Goal: Find specific page/section: Find specific page/section

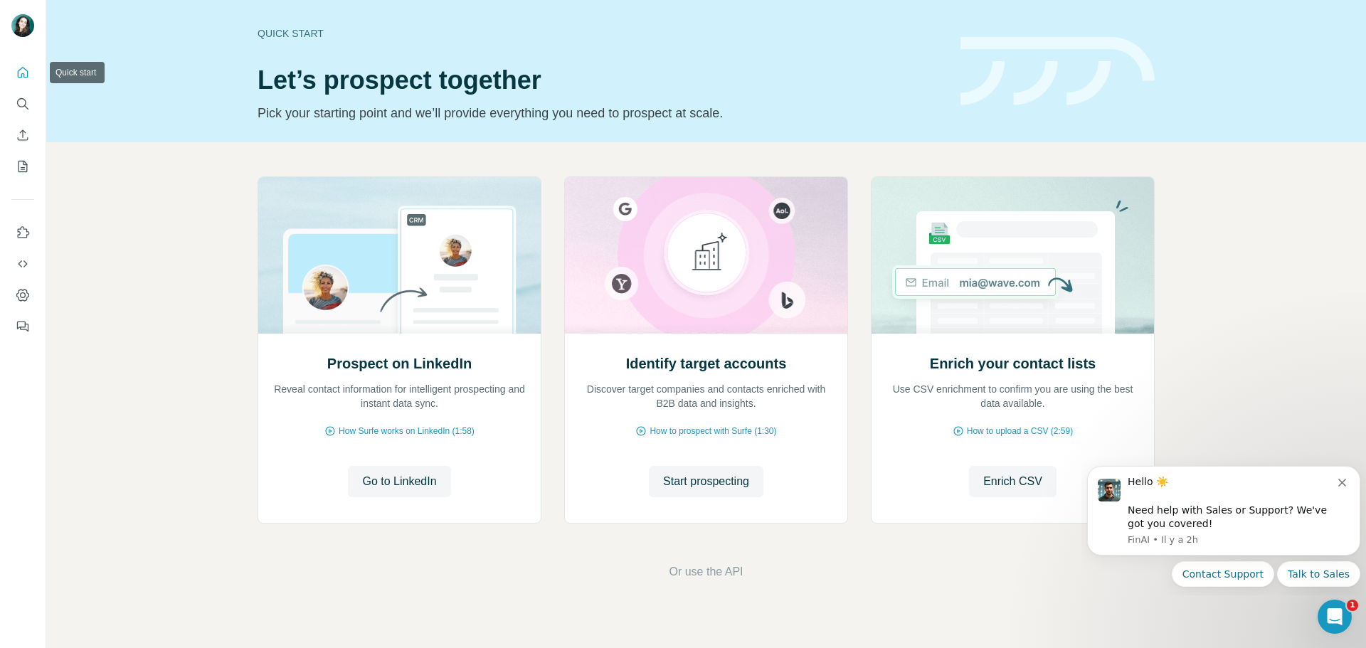
click at [16, 68] on icon "Quick start" at bounding box center [23, 72] width 14 height 14
click at [27, 105] on icon "Search" at bounding box center [23, 104] width 14 height 14
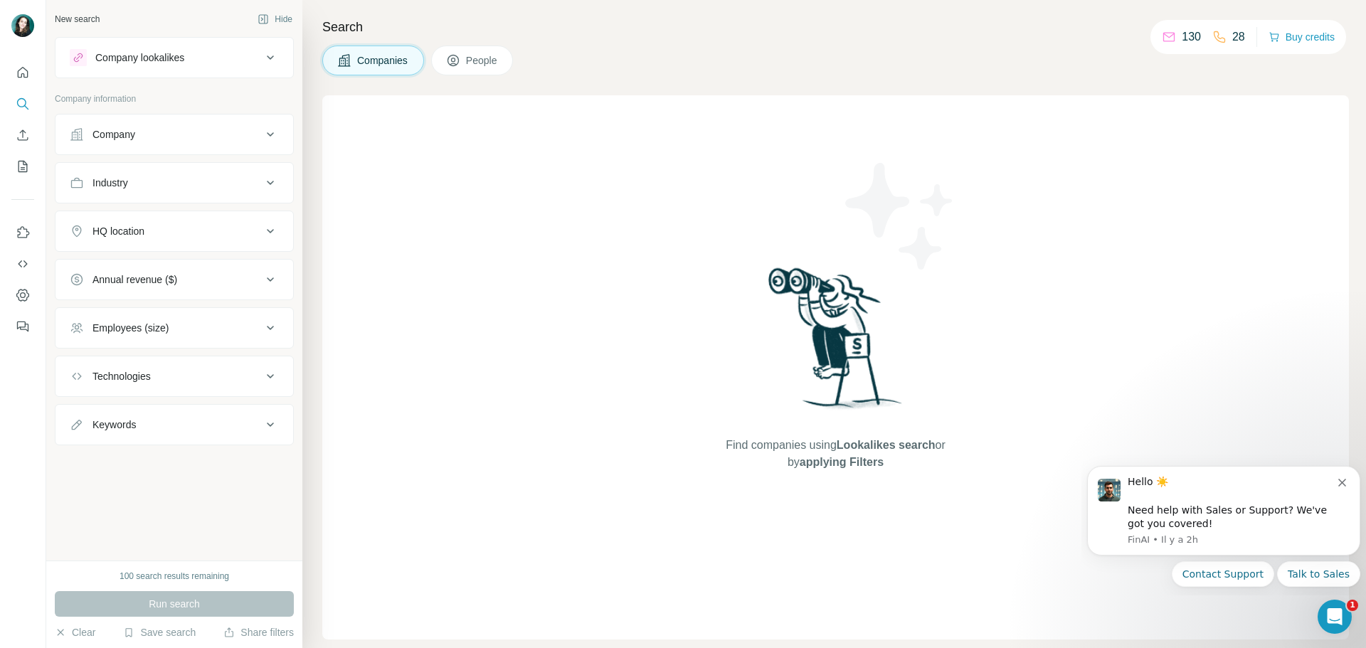
click at [1345, 477] on button "Dismiss notification" at bounding box center [1343, 480] width 11 height 11
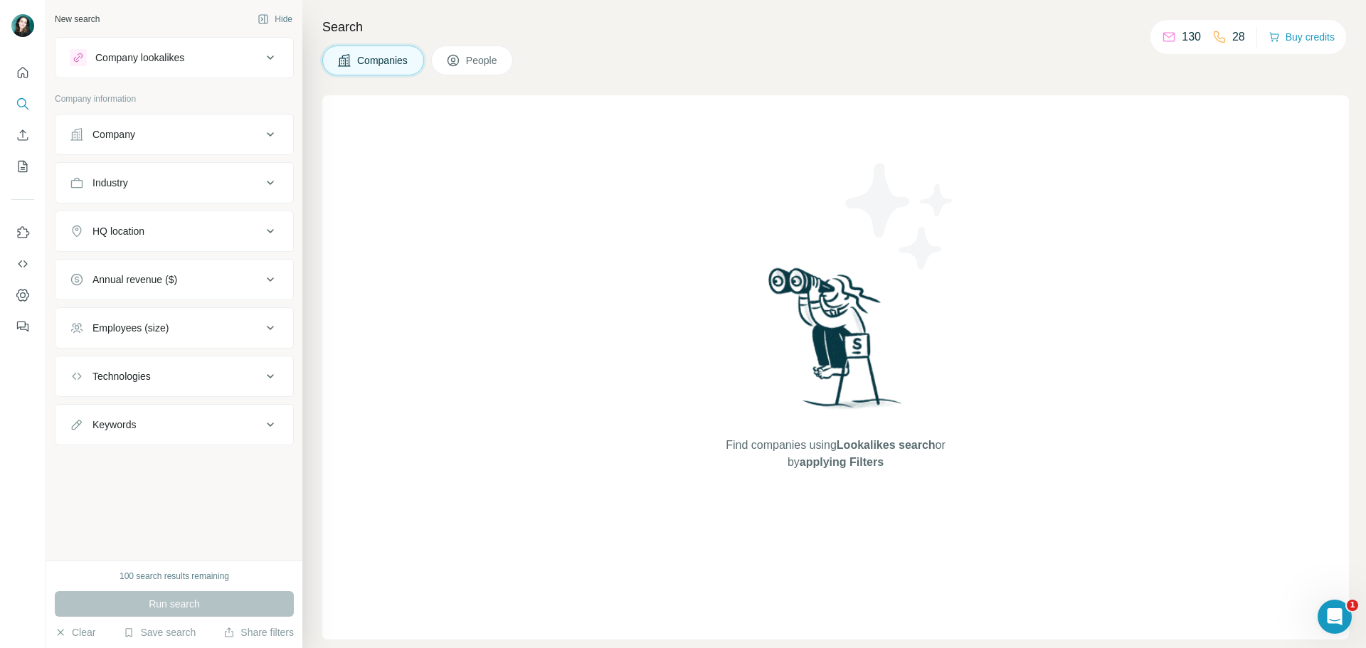
click at [266, 132] on icon at bounding box center [270, 134] width 17 height 17
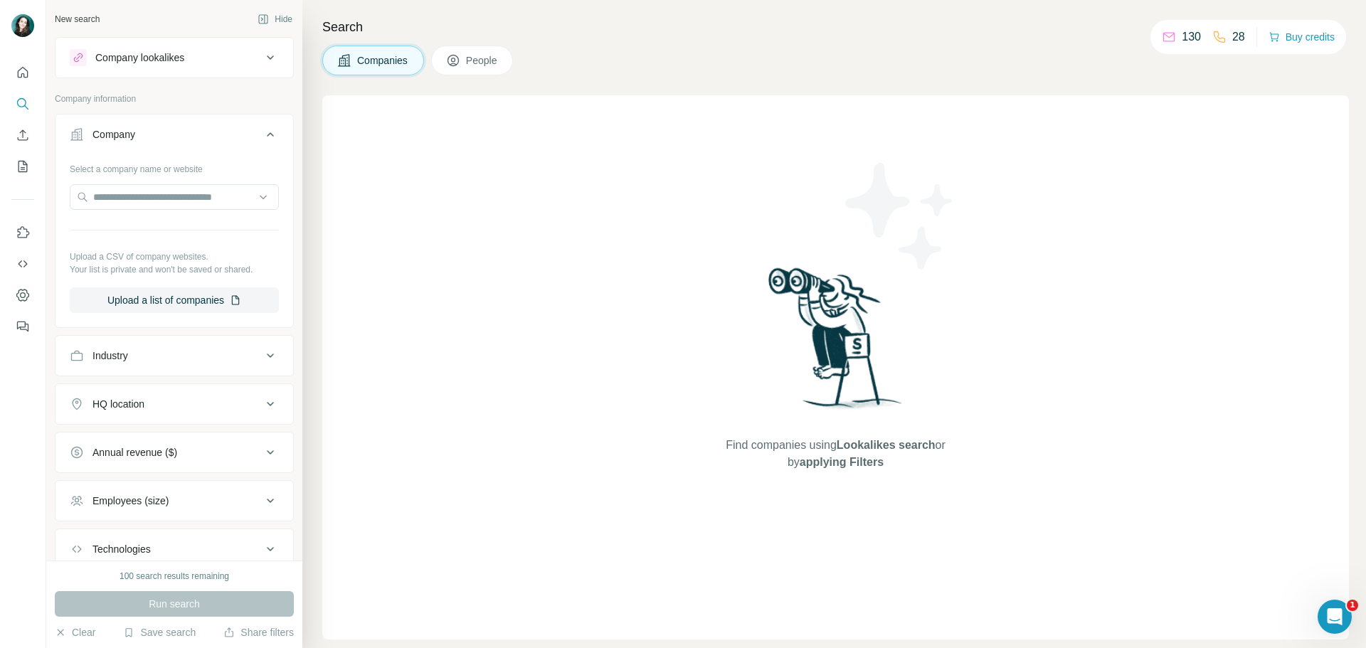
click at [266, 132] on icon at bounding box center [270, 134] width 17 height 17
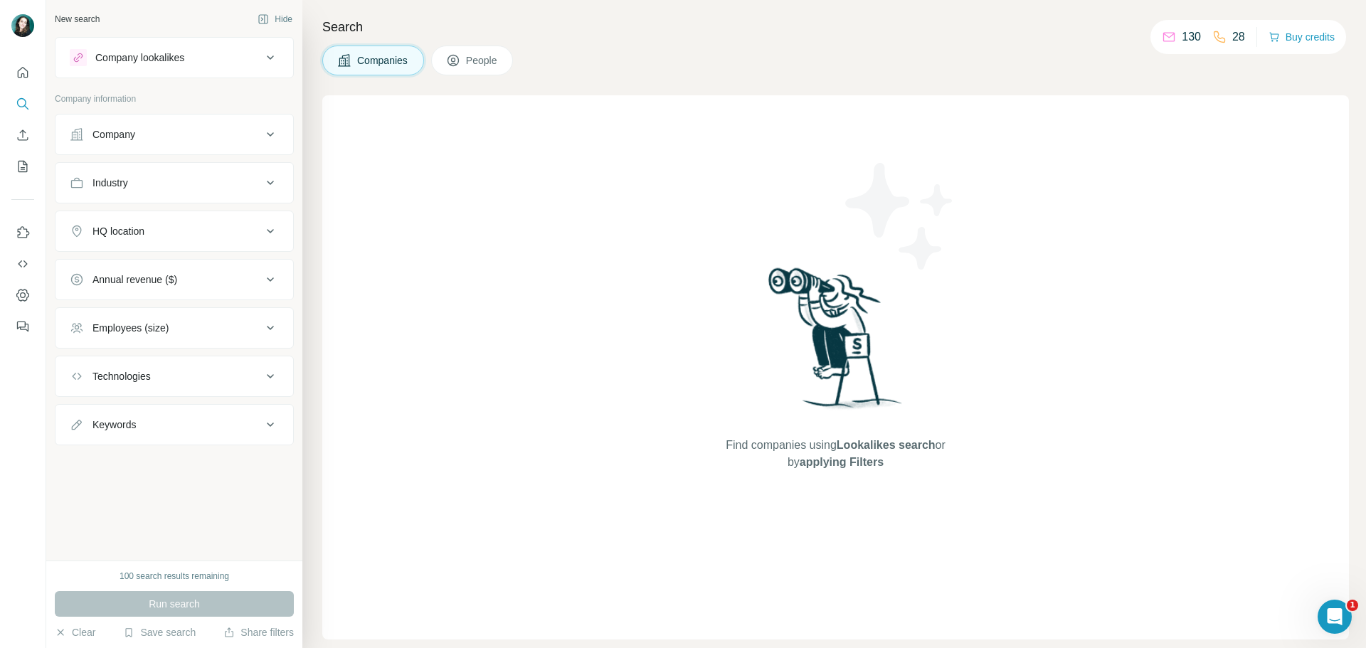
click at [1352, 615] on html at bounding box center [1335, 617] width 34 height 34
click at [1328, 615] on icon "Ouvrir le Messenger Intercom" at bounding box center [1335, 617] width 23 height 23
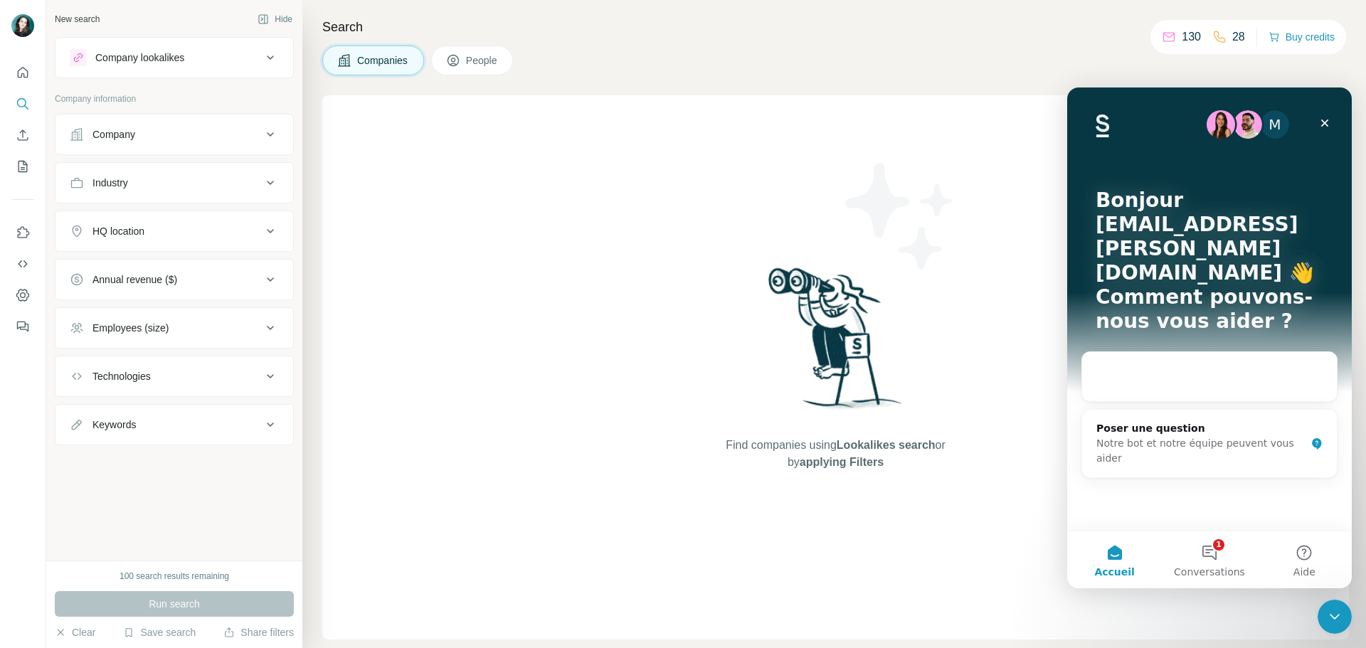
click at [1207, 555] on button "1 Conversations" at bounding box center [1209, 560] width 95 height 57
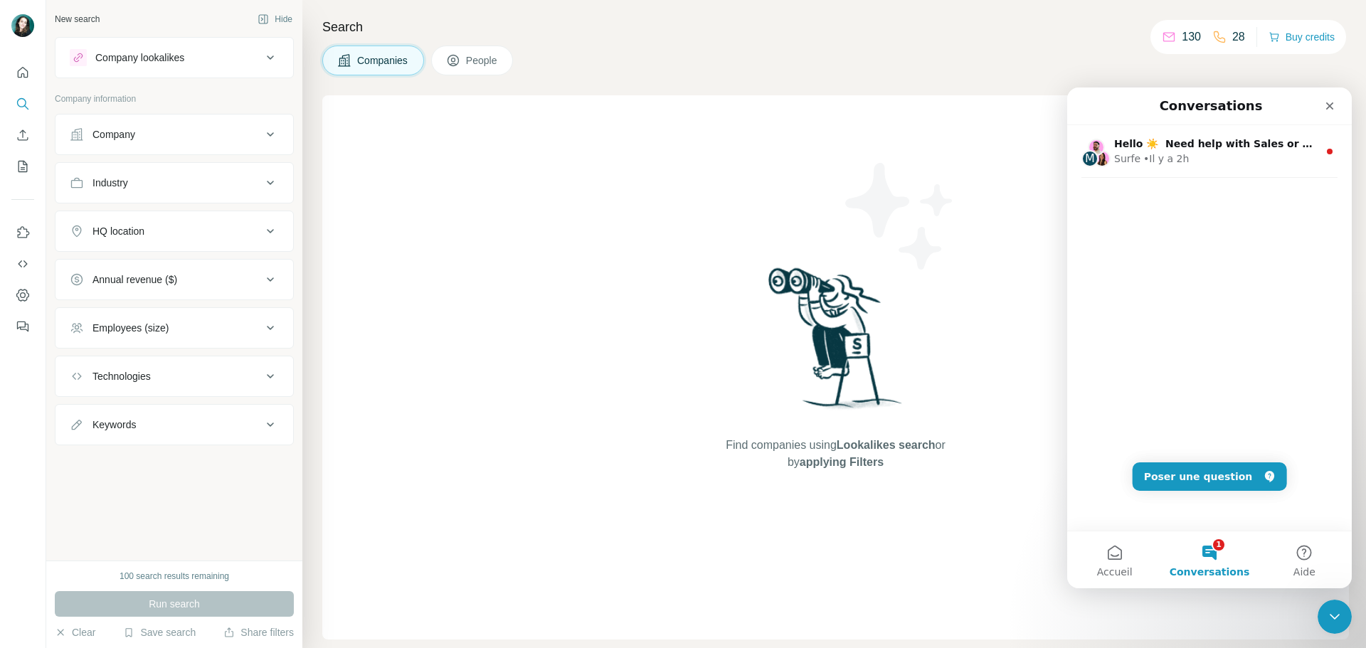
click at [1330, 106] on icon "Fermer" at bounding box center [1330, 106] width 8 height 8
